Goal: Task Accomplishment & Management: Complete application form

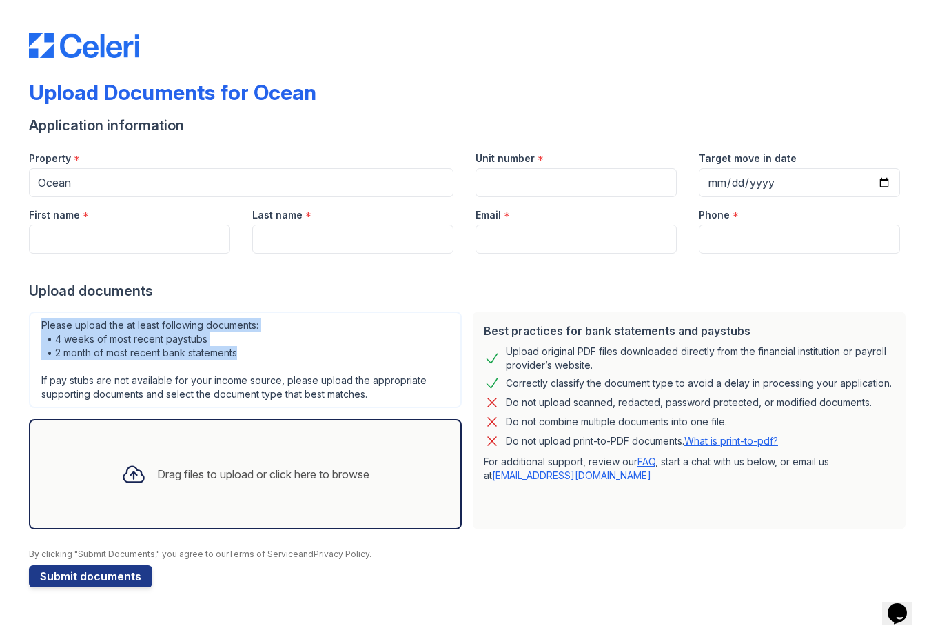
drag, startPoint x: 252, startPoint y: 351, endPoint x: 37, endPoint y: 313, distance: 219.1
click at [37, 313] on div "Please upload the at least following documents: • 4 weeks of most recent paystu…" at bounding box center [245, 359] width 433 height 96
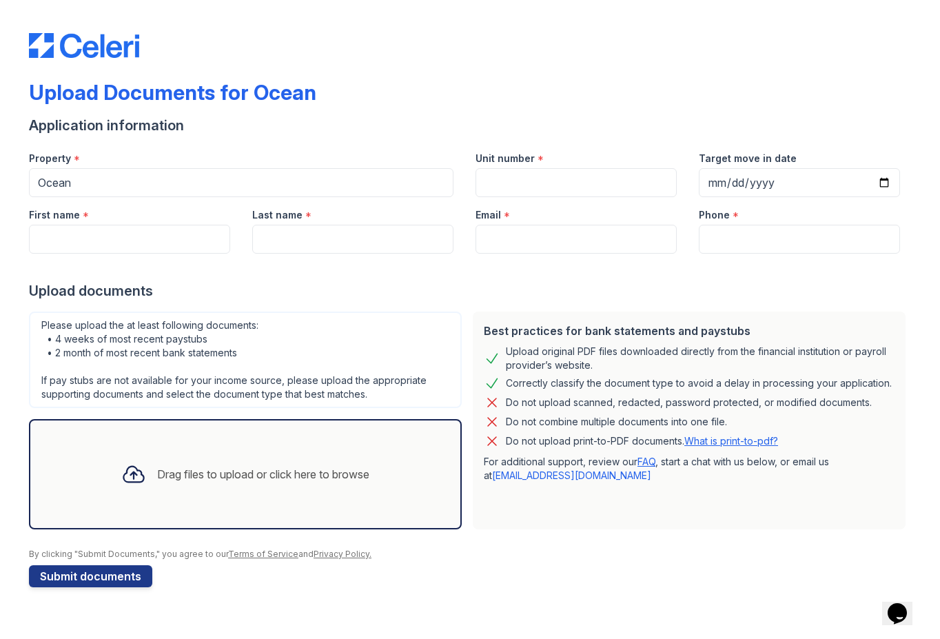
click at [76, 340] on div "Please upload the at least following documents: • 4 weeks of most recent paystu…" at bounding box center [245, 359] width 433 height 96
drag, startPoint x: 250, startPoint y: 340, endPoint x: 81, endPoint y: 301, distance: 174.0
click at [81, 301] on form "Application information Property * Ocean Unit number * Target move in date Firs…" at bounding box center [470, 351] width 882 height 471
click at [111, 340] on div "Please upload the at least following documents: • 4 weeks of most recent paystu…" at bounding box center [245, 359] width 433 height 96
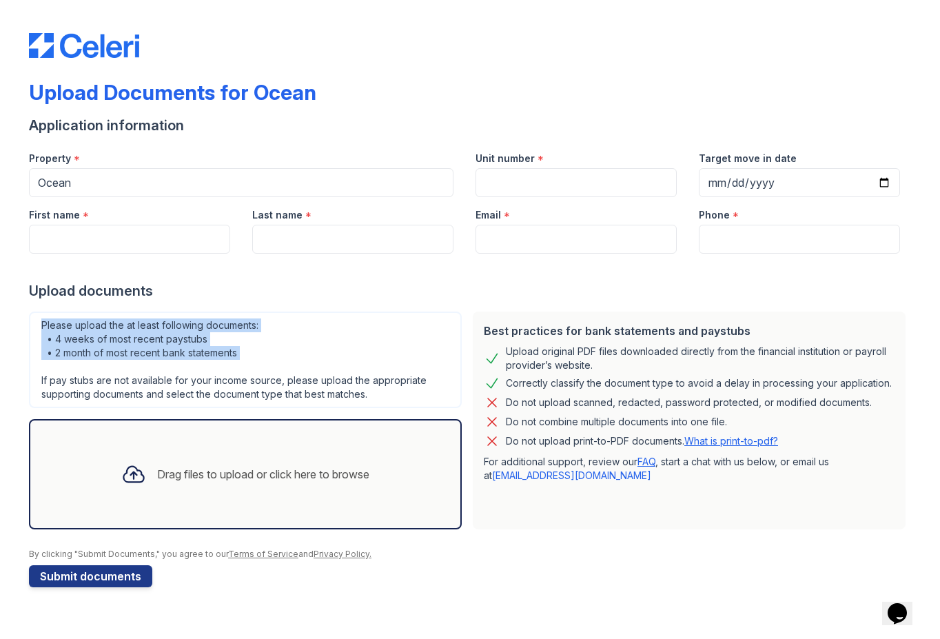
drag, startPoint x: 253, startPoint y: 358, endPoint x: 9, endPoint y: 321, distance: 246.7
click at [8, 322] on div "Upload Documents for Ocean Application information Property * Ocean Unit number…" at bounding box center [470, 319] width 940 height 639
